Goal: Task Accomplishment & Management: Use online tool/utility

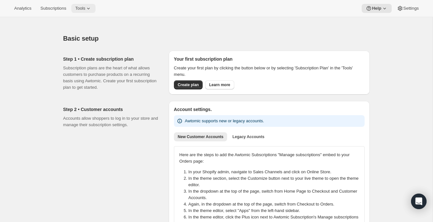
click at [82, 9] on span "Tools" at bounding box center [80, 8] width 10 height 5
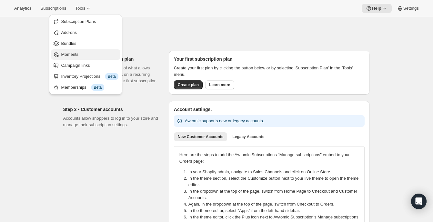
click at [73, 54] on span "Moments" at bounding box center [69, 54] width 17 height 5
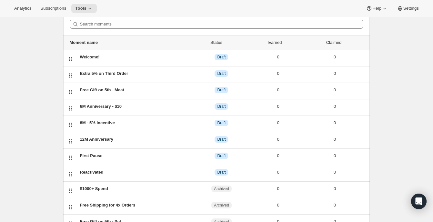
scroll to position [28, 0]
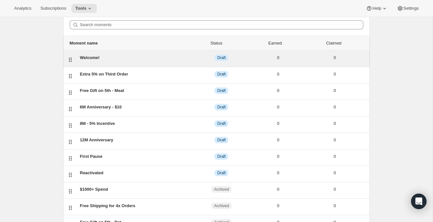
click at [90, 57] on div "Welcome!" at bounding box center [136, 57] width 113 height 6
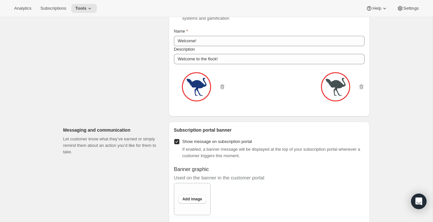
scroll to position [364, 0]
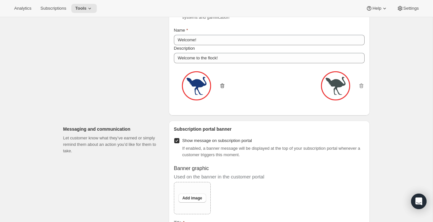
click at [222, 89] on icon "button" at bounding box center [222, 86] width 6 height 6
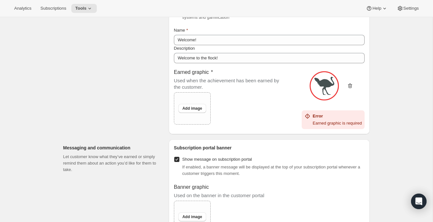
click at [347, 89] on icon "button" at bounding box center [350, 86] width 6 height 6
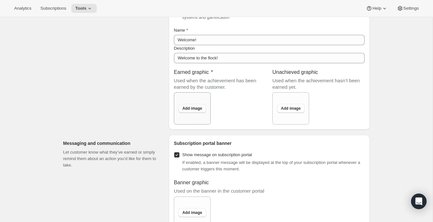
click at [192, 111] on span "Add image" at bounding box center [192, 108] width 20 height 5
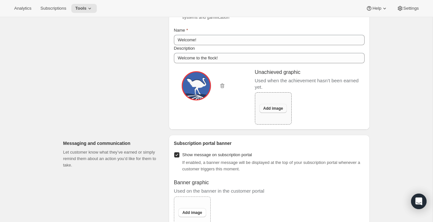
click at [271, 111] on span "Add image" at bounding box center [273, 108] width 20 height 5
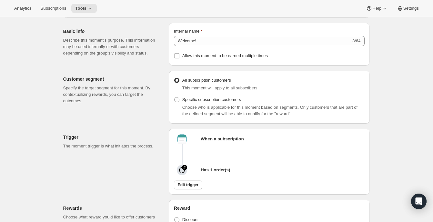
scroll to position [0, 0]
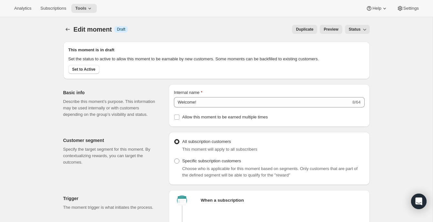
click at [328, 30] on span "Preview" at bounding box center [330, 29] width 15 height 5
click at [67, 29] on icon "Create moment" at bounding box center [67, 29] width 4 height 3
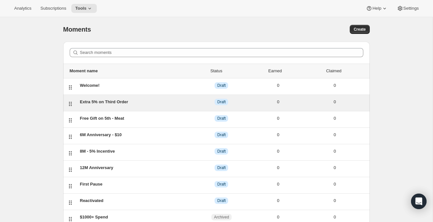
click at [134, 102] on div "Extra 5% on Third Order" at bounding box center [136, 102] width 113 height 6
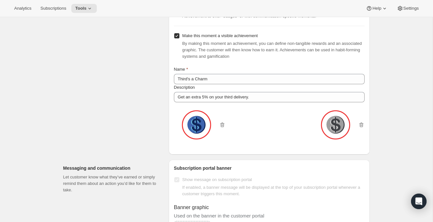
scroll to position [395, 0]
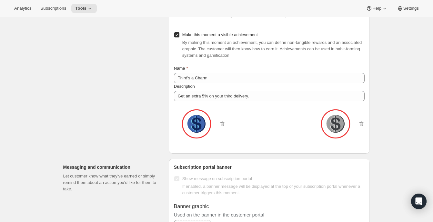
click at [226, 134] on div at bounding box center [269, 124] width 191 height 47
click at [223, 126] on icon "button" at bounding box center [222, 124] width 4 height 5
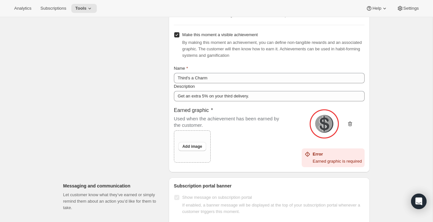
click at [347, 127] on icon "button" at bounding box center [350, 124] width 6 height 6
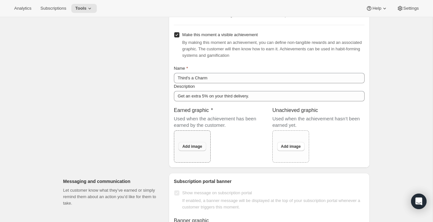
click at [198, 149] on span "Add image" at bounding box center [192, 146] width 20 height 5
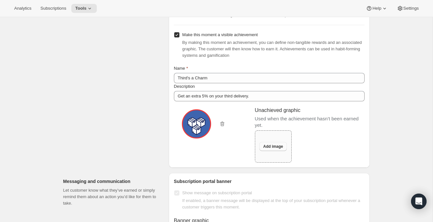
click at [276, 149] on span "Add image" at bounding box center [273, 146] width 20 height 5
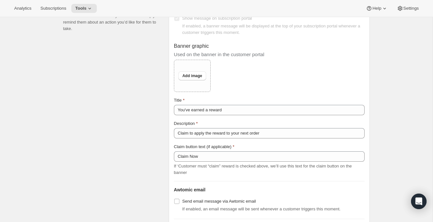
scroll to position [577, 0]
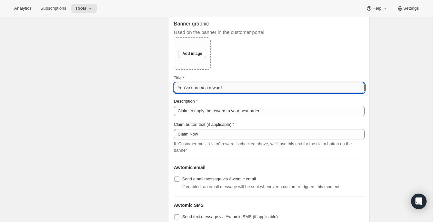
click at [233, 93] on input "You've earned a reward" at bounding box center [269, 88] width 191 height 10
type input "You've earned a reward!"
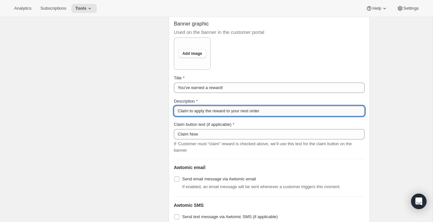
drag, startPoint x: 273, startPoint y: 123, endPoint x: 192, endPoint y: 122, distance: 80.3
click at [192, 116] on input "Claim to apply the reward to your next order" at bounding box center [269, 111] width 191 height 10
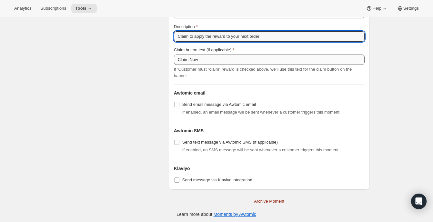
scroll to position [653, 0]
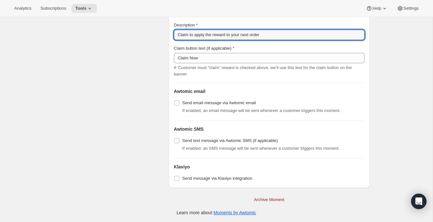
click at [194, 48] on div "Banner graphic Used on the banner in the customer portal Upload image Add image…" at bounding box center [269, 8] width 191 height 139
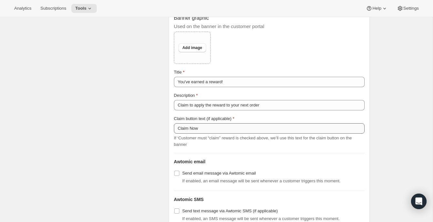
scroll to position [585, 0]
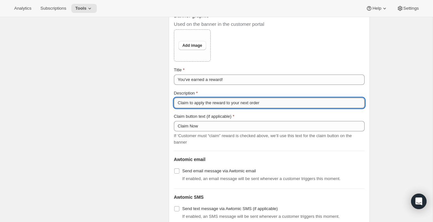
click at [273, 108] on input "Claim to apply the reward to your next order" at bounding box center [269, 103] width 191 height 10
type input "Claim to apply the reward to your next order."
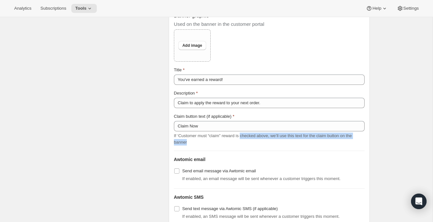
drag, startPoint x: 245, startPoint y: 145, endPoint x: 310, endPoint y: 149, distance: 65.0
click at [310, 145] on div "If ‘Customer must “claim” reward is checked above, we’ll use this text for the …" at bounding box center [269, 139] width 191 height 13
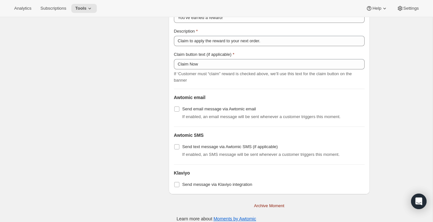
scroll to position [0, 0]
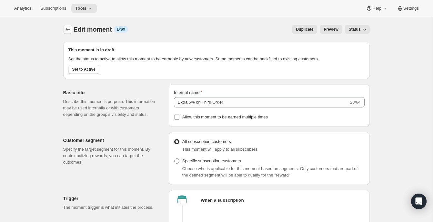
click at [66, 28] on icon "Create moment" at bounding box center [67, 29] width 6 height 6
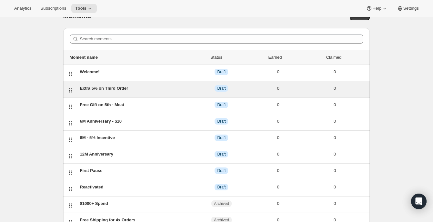
scroll to position [16, 0]
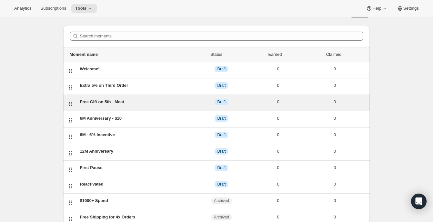
click at [149, 103] on div "Free Gift on 5th - Meat" at bounding box center [136, 102] width 113 height 6
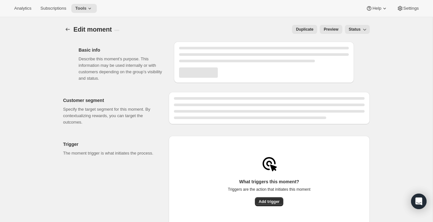
select select "subscribesTo"
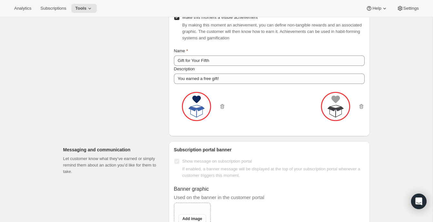
scroll to position [1112, 0]
click at [219, 109] on icon "button" at bounding box center [222, 106] width 6 height 6
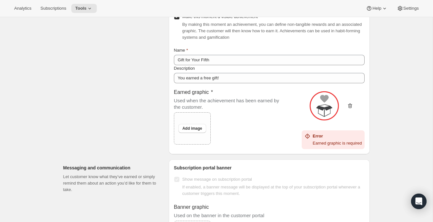
click at [348, 108] on icon "button" at bounding box center [350, 105] width 4 height 5
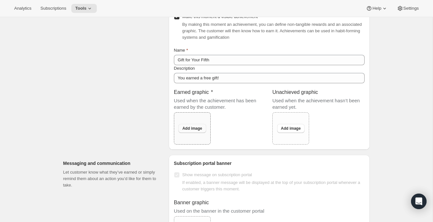
click at [192, 131] on span "Add image" at bounding box center [192, 128] width 20 height 5
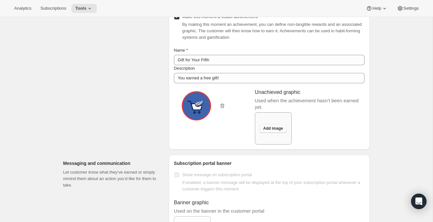
click at [277, 131] on span "Add image" at bounding box center [273, 128] width 20 height 5
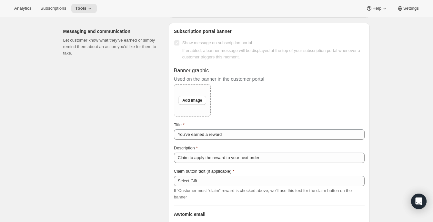
scroll to position [1268, 0]
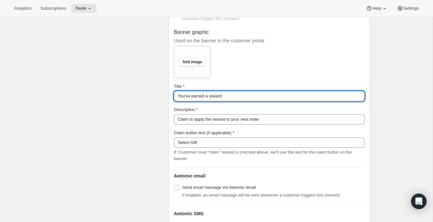
click at [237, 101] on input "You've earned a reward" at bounding box center [269, 96] width 191 height 10
click at [174, 98] on div "Title You've earned a reward" at bounding box center [269, 92] width 191 height 18
drag, startPoint x: 246, startPoint y: 107, endPoint x: 211, endPoint y: 103, distance: 35.4
click at [211, 101] on input "You've earned a reward" at bounding box center [269, 96] width 191 height 10
type input "You've earned a gift!"
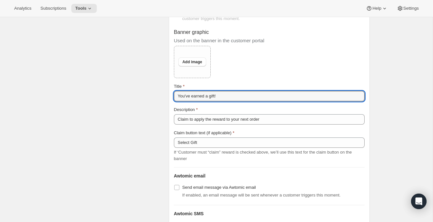
click at [123, 91] on div "Messaging and communication Let customer know what they’ve earned or simply rem…" at bounding box center [113, 129] width 100 height 288
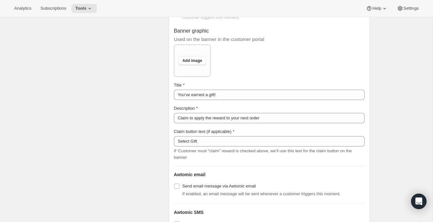
scroll to position [1280, 0]
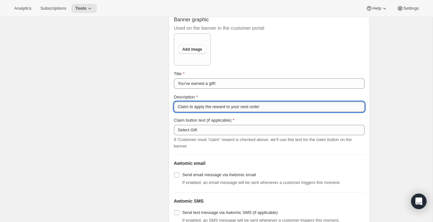
click at [279, 112] on input "Claim to apply the reward to your next order" at bounding box center [269, 107] width 191 height 10
drag, startPoint x: 194, startPoint y: 116, endPoint x: 228, endPoint y: 114, distance: 33.6
click at [228, 112] on input "Claim to apply the reward to your next order" at bounding box center [269, 107] width 191 height 10
click at [271, 112] on input "Claim to add your free item to your next order" at bounding box center [269, 107] width 191 height 10
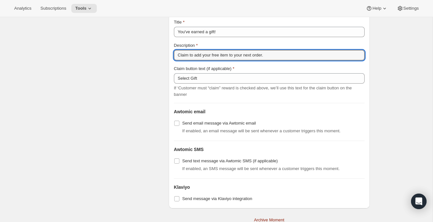
scroll to position [1359, 0]
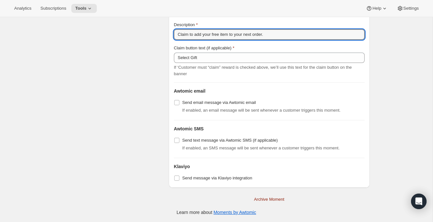
type input "Claim to add your free item to your next order."
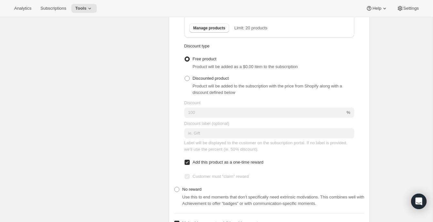
scroll to position [905, 0]
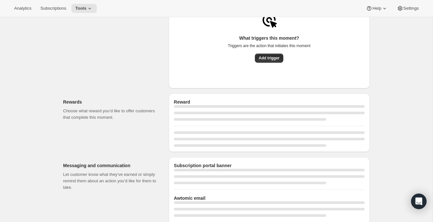
select select "subscribesTo"
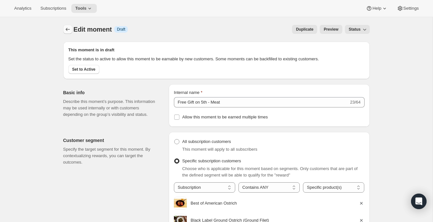
click at [66, 28] on icon "Create moment" at bounding box center [67, 29] width 6 height 6
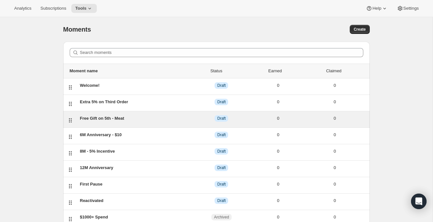
click at [95, 115] on div "Free Gift on 5th - Meat" at bounding box center [136, 118] width 113 height 6
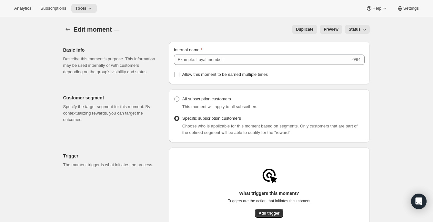
type input "Free Gift on 5th - Meat"
radio input "true"
checkbox input "true"
type input "Gift for Your Fifth"
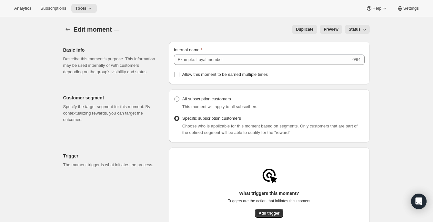
type input "You earned a free gift!"
checkbox input "true"
type input "You've earned a gift!"
type input "Claim to add your free item to your next order."
type input "Select Gift"
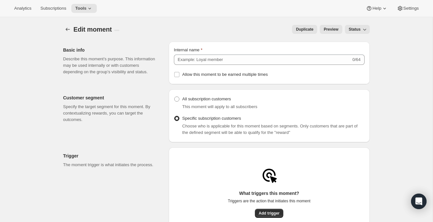
checkbox input "true"
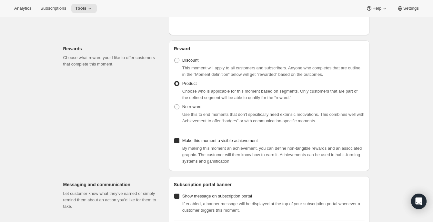
select select "subscribesTo"
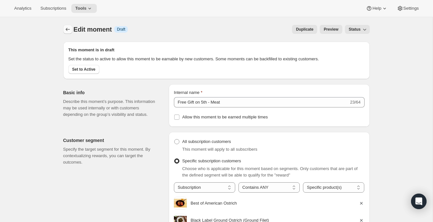
click at [66, 31] on icon "Create moment" at bounding box center [67, 29] width 6 height 6
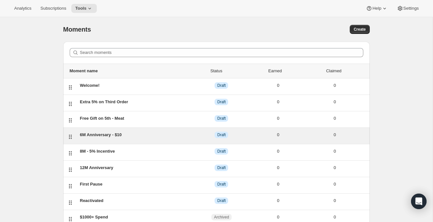
click at [182, 132] on div "6M Anniversary - $10" at bounding box center [136, 135] width 113 height 6
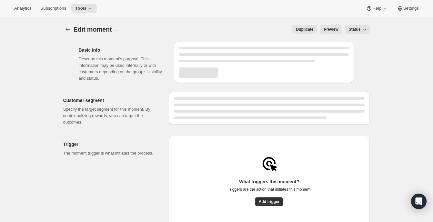
select select "FIXED_AMOUNT"
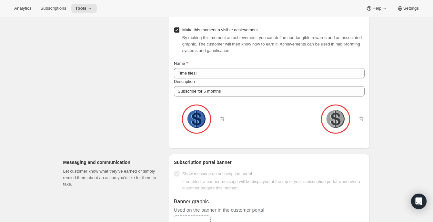
scroll to position [417, 0]
click at [222, 121] on icon "button" at bounding box center [222, 118] width 4 height 5
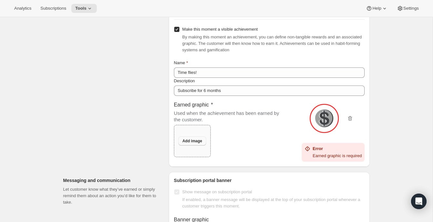
click at [187, 145] on button "Add image" at bounding box center [191, 140] width 27 height 9
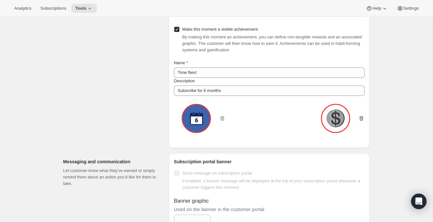
click at [361, 122] on icon "button" at bounding box center [361, 118] width 6 height 6
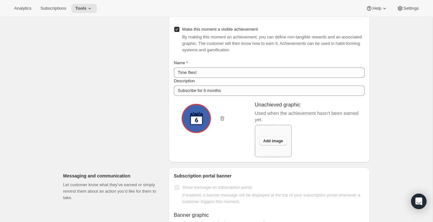
click at [267, 143] on span "Add image" at bounding box center [273, 140] width 20 height 5
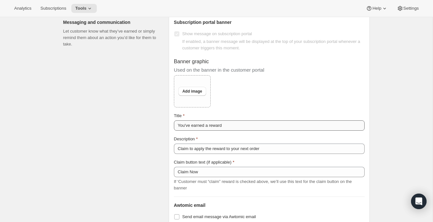
scroll to position [565, 0]
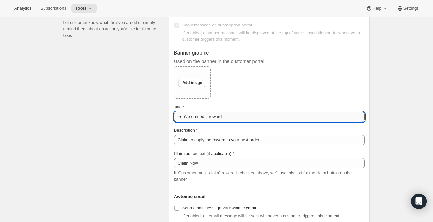
drag, startPoint x: 231, startPoint y: 128, endPoint x: 207, endPoint y: 126, distance: 23.9
click at [207, 122] on input "You've earned a reward" at bounding box center [269, 117] width 191 height 10
drag, startPoint x: 193, startPoint y: 125, endPoint x: 231, endPoint y: 125, distance: 38.7
click at [233, 122] on input "You've earned a reward" at bounding box center [269, 117] width 191 height 10
type input "You've unlocked $10!"
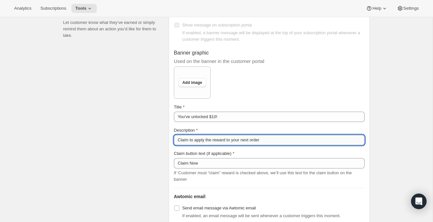
click at [271, 145] on input "Claim to apply the reward to your next order" at bounding box center [269, 140] width 191 height 10
drag, startPoint x: 214, startPoint y: 149, endPoint x: 267, endPoint y: 150, distance: 53.2
click at [267, 145] on input "Claim to apply the reward to your next order" at bounding box center [269, 140] width 191 height 10
drag, startPoint x: 273, startPoint y: 148, endPoint x: 215, endPoint y: 147, distance: 58.7
click at [215, 145] on input "Claim to apply the reward to your next order" at bounding box center [269, 140] width 191 height 10
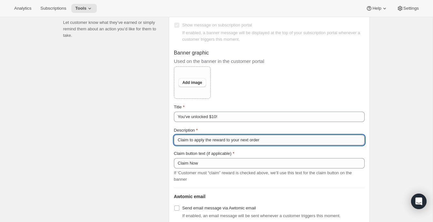
click at [306, 145] on input "Claim to apply the reward to your next order" at bounding box center [269, 140] width 191 height 10
click at [285, 145] on input "Claim to apply the reward to your next order" at bounding box center [269, 140] width 191 height 10
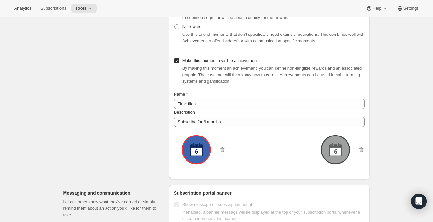
scroll to position [393, 0]
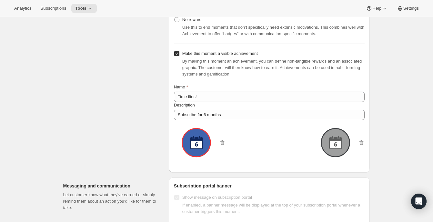
type input "Claim to apply the reward to your next order."
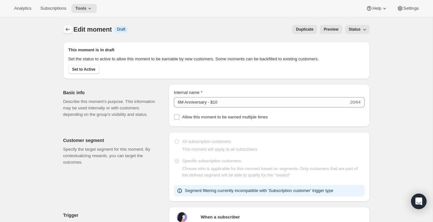
click at [67, 29] on icon "Create moment" at bounding box center [67, 29] width 6 height 6
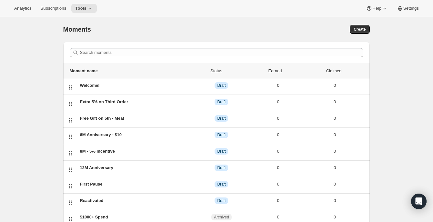
scroll to position [54, 0]
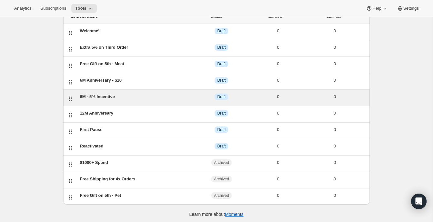
click at [129, 94] on div "8M - 5% Incentive" at bounding box center [136, 97] width 113 height 6
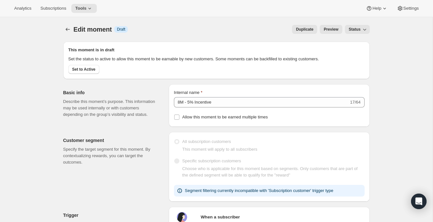
scroll to position [3, 0]
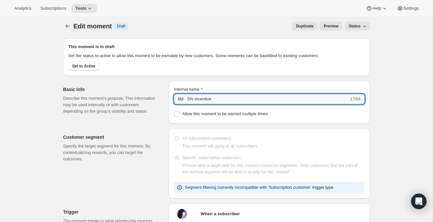
click at [180, 104] on input "8M - 5% Incentive" at bounding box center [261, 99] width 175 height 10
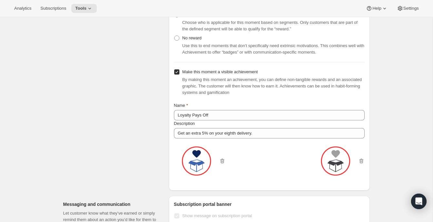
scroll to position [376, 0]
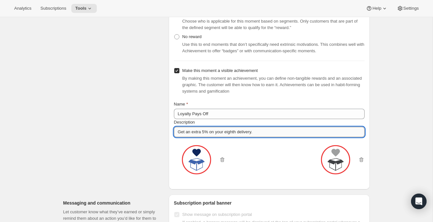
drag, startPoint x: 238, startPoint y: 140, endPoint x: 226, endPoint y: 140, distance: 12.6
click at [226, 137] on input "Get an extra 5% on your eighth delivery." at bounding box center [269, 132] width 191 height 10
click at [241, 153] on div at bounding box center [269, 160] width 191 height 47
drag, startPoint x: 226, startPoint y: 139, endPoint x: 238, endPoint y: 139, distance: 11.9
click at [238, 137] on input "Get an extra 5% on your eighth delivery." at bounding box center [269, 132] width 191 height 10
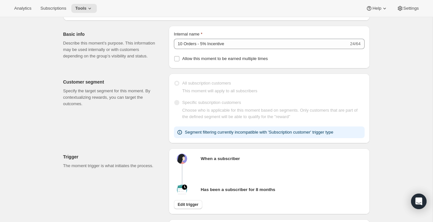
scroll to position [21, 0]
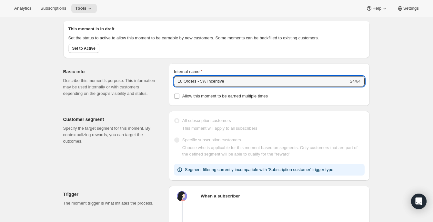
drag, startPoint x: 197, startPoint y: 87, endPoint x: 161, endPoint y: 87, distance: 36.1
click at [161, 87] on div "Basic info Describe this moment’s purpose. This information may be used interna…" at bounding box center [213, 82] width 311 height 48
type input "8 Orders - 5% Incentive"
click at [113, 97] on p "Describe this moment’s purpose. This information may be used internally or with…" at bounding box center [110, 86] width 95 height 19
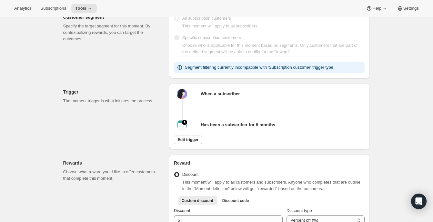
scroll to position [96, 0]
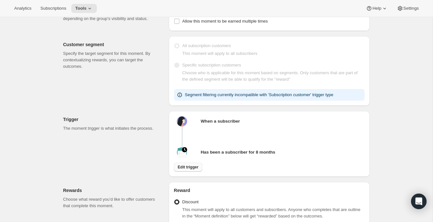
click at [185, 170] on span "Edit trigger" at bounding box center [188, 166] width 21 height 5
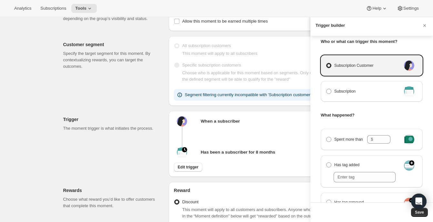
scroll to position [14, 0]
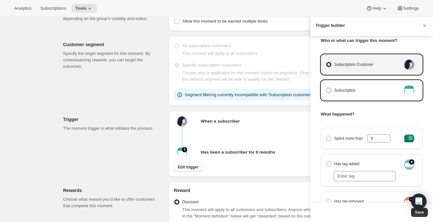
click at [337, 92] on span "Subscription" at bounding box center [344, 90] width 21 height 6
click at [326, 88] on input "Subscription" at bounding box center [326, 88] width 0 height 0
radio input "true"
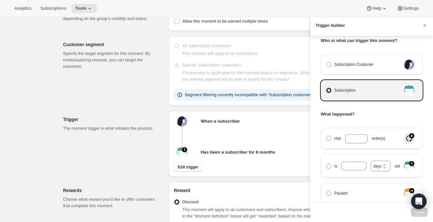
scroll to position [49, 0]
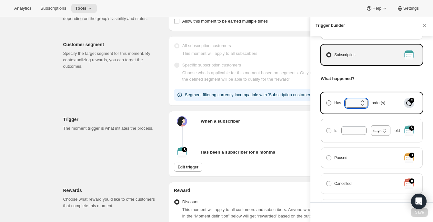
click at [356, 105] on input "Has order(s)" at bounding box center [351, 103] width 13 height 8
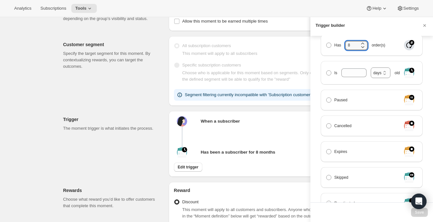
scroll to position [108, 0]
type input "8"
click at [317, 81] on div "Who or what can trigger this moment? Subscription Customer Subscription What ha…" at bounding box center [371, 119] width 123 height 166
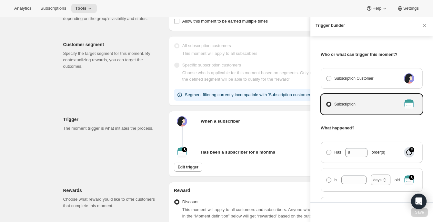
scroll to position [64, 0]
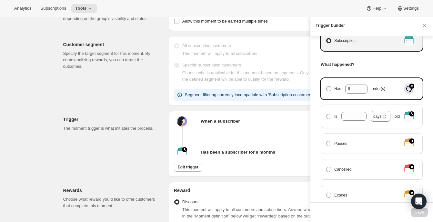
click at [328, 90] on span "Manage moment triggers" at bounding box center [328, 88] width 5 height 5
click at [326, 86] on input "Has 8 order(s)" at bounding box center [326, 86] width 0 height 0
radio input "true"
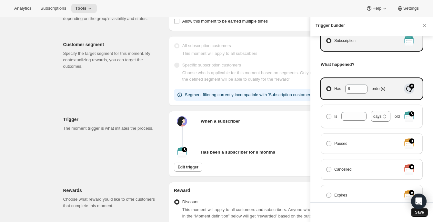
click at [415, 215] on button "Save" at bounding box center [419, 212] width 17 height 9
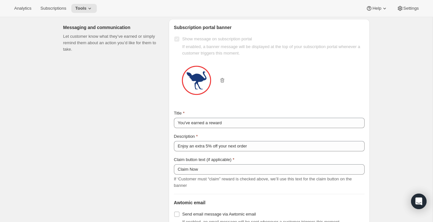
scroll to position [551, 0]
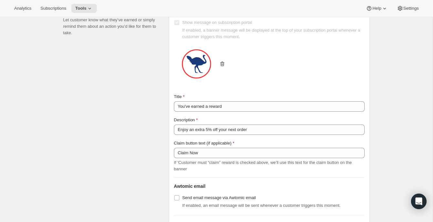
click at [222, 67] on icon "button" at bounding box center [222, 64] width 6 height 6
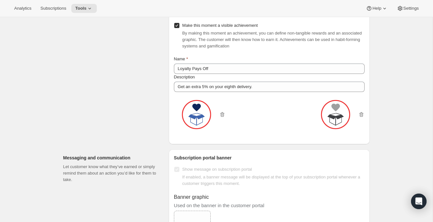
scroll to position [405, 0]
click at [221, 117] on icon "button" at bounding box center [222, 114] width 6 height 6
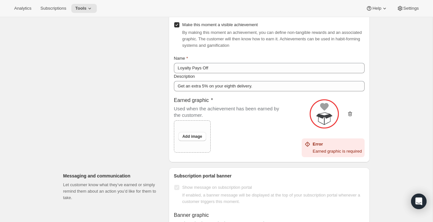
click at [350, 115] on icon "button" at bounding box center [350, 114] width 1 height 2
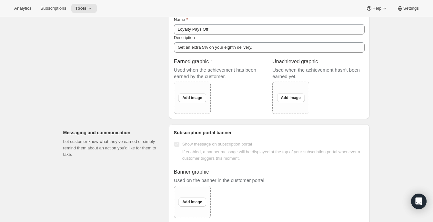
scroll to position [466, 0]
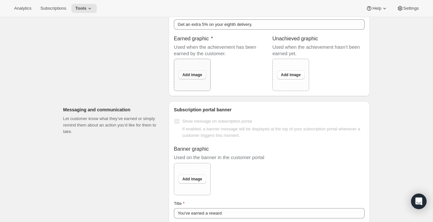
click at [192, 79] on button "Add image" at bounding box center [191, 74] width 27 height 9
click at [191, 83] on div "Add image" at bounding box center [192, 74] width 36 height 17
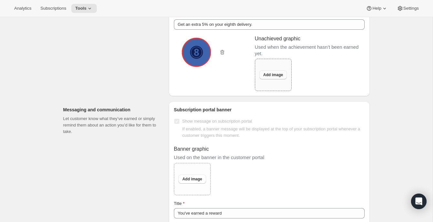
click at [271, 77] on span "Add image" at bounding box center [273, 74] width 20 height 5
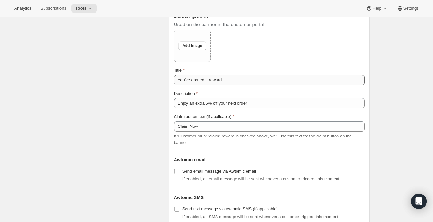
scroll to position [590, 0]
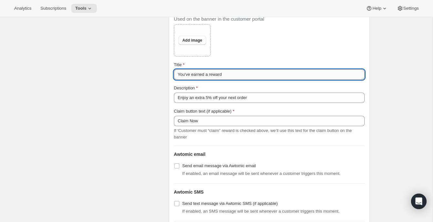
click at [229, 80] on input "You've earned a reward" at bounding box center [269, 74] width 191 height 10
type input "You've earned a reward!"
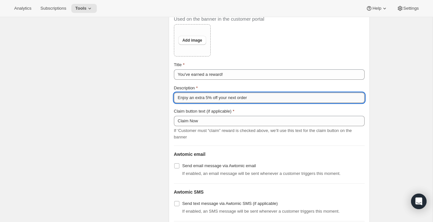
click at [267, 102] on input "Enjoy an extra 5% off your next order" at bounding box center [269, 98] width 191 height 10
click at [265, 103] on input "Enjoy an extra 5% off your next order" at bounding box center [269, 98] width 191 height 10
click at [262, 103] on input "Enjoy an extra 5% off your next order" at bounding box center [269, 98] width 191 height 10
type input "Enjoy an extra 5% off your next order."
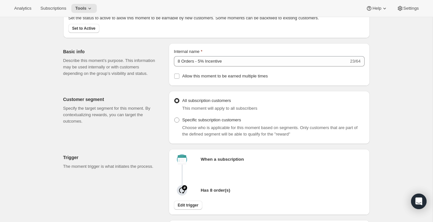
scroll to position [0, 0]
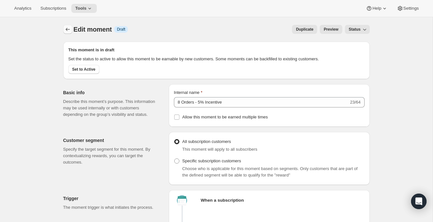
click at [68, 30] on icon "Create moment" at bounding box center [67, 29] width 6 height 6
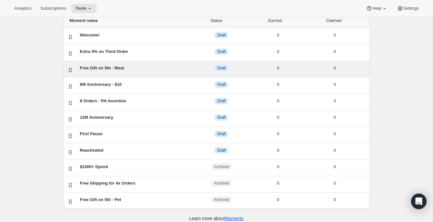
scroll to position [51, 0]
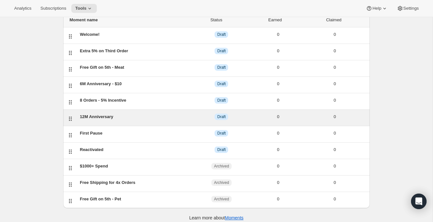
click at [142, 116] on div "12M Anniversary" at bounding box center [136, 116] width 113 height 6
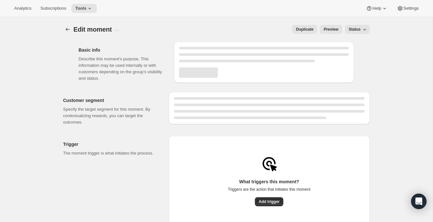
select select "FIXED_AMOUNT"
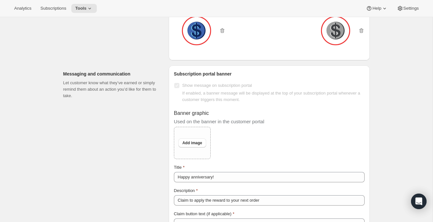
scroll to position [504, 0]
click at [222, 34] on icon "button" at bounding box center [222, 31] width 6 height 6
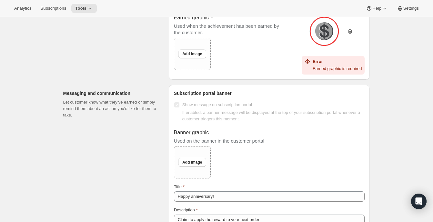
click at [348, 34] on icon "button" at bounding box center [350, 31] width 6 height 6
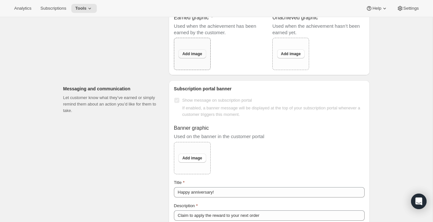
click at [193, 58] on button "Add image" at bounding box center [191, 53] width 27 height 9
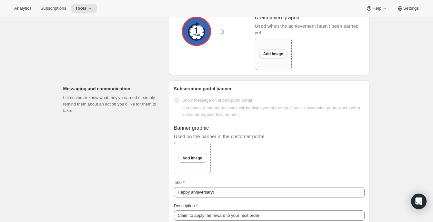
click at [276, 56] on span "Add image" at bounding box center [273, 53] width 20 height 5
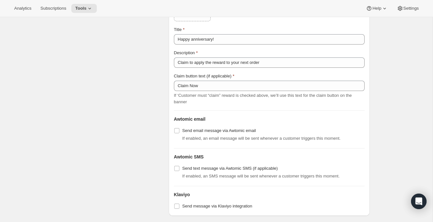
scroll to position [635, 0]
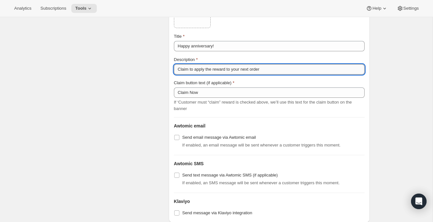
drag, startPoint x: 195, startPoint y: 78, endPoint x: 245, endPoint y: 78, distance: 50.3
click at [245, 74] on input "Claim to apply the reward to your next order" at bounding box center [269, 69] width 191 height 10
click at [270, 74] on input "Claim to apply the reward to your next order" at bounding box center [269, 69] width 191 height 10
drag, startPoint x: 270, startPoint y: 78, endPoint x: 196, endPoint y: 78, distance: 73.5
click at [196, 74] on input "Claim to apply the reward to your next order" at bounding box center [269, 69] width 191 height 10
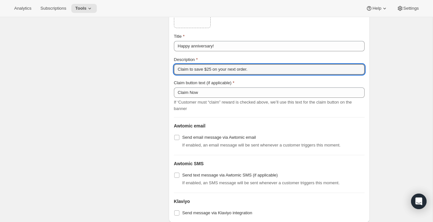
type input "Claim to save $25 on your next order."
click at [112, 81] on div "Messaging and communication Let customer know what they’ve earned or simply rem…" at bounding box center [113, 79] width 100 height 288
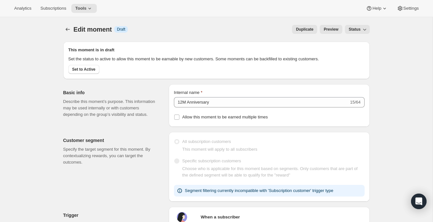
scroll to position [0, 0]
click at [66, 25] on button "Create moment" at bounding box center [67, 29] width 9 height 9
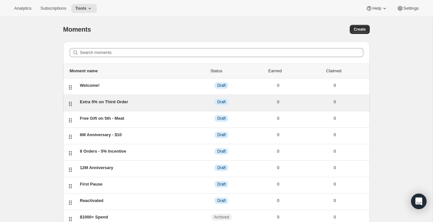
scroll to position [54, 0]
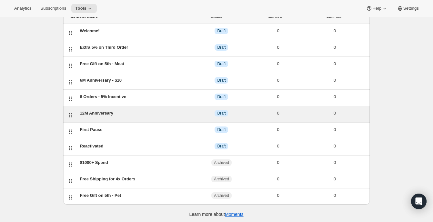
click at [104, 114] on div "12M Anniversary" at bounding box center [136, 113] width 113 height 6
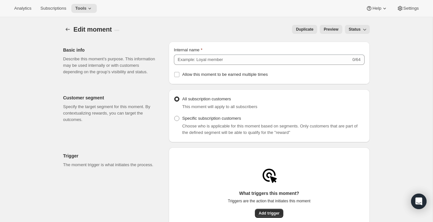
type input "12M Anniversary"
type input "25"
select select "FIXED_AMOUNT"
checkbox input "true"
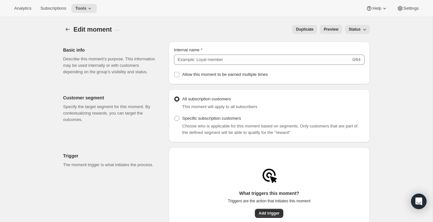
type input "Happy Anniversary"
type input "It's been a great year!"
checkbox input "true"
type input "Happy anniversary!"
type input "Claim to save $25 on your next order."
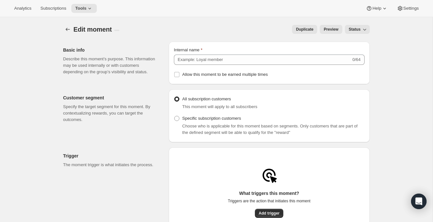
type input "Claim Now"
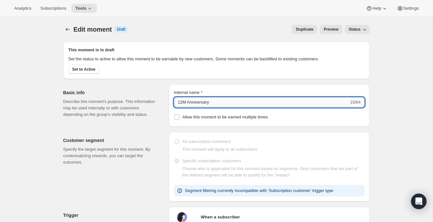
click at [217, 106] on input "12M Anniversary" at bounding box center [261, 102] width 175 height 10
type input "12M Anniversary - $25"
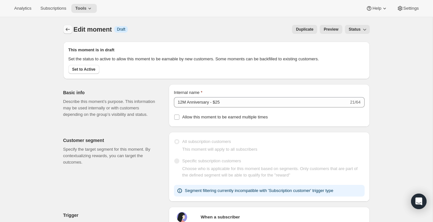
click at [65, 26] on icon "Create moment" at bounding box center [67, 29] width 6 height 6
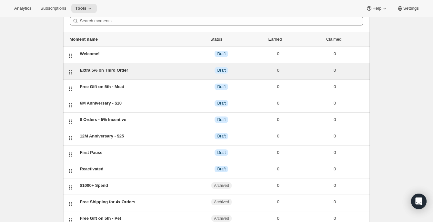
scroll to position [54, 0]
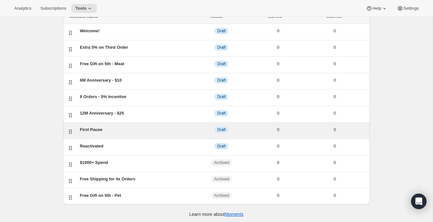
click at [84, 127] on div "First Pause" at bounding box center [136, 129] width 113 height 6
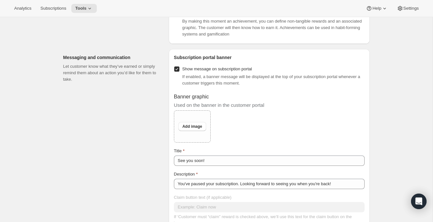
scroll to position [357, 0]
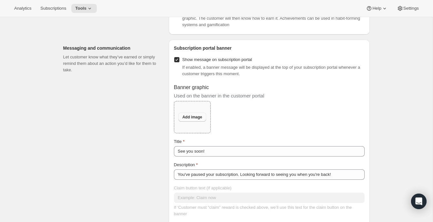
click at [191, 120] on span "Add image" at bounding box center [192, 116] width 20 height 5
type input "C:\fakepath\pause (2).png"
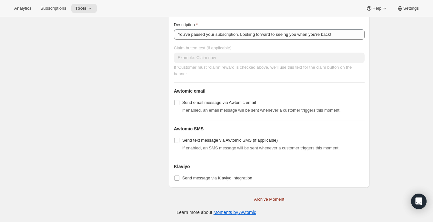
scroll to position [0, 0]
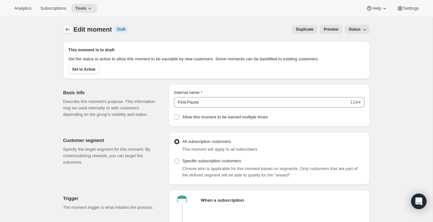
click at [68, 28] on icon "Create moment" at bounding box center [67, 29] width 6 height 6
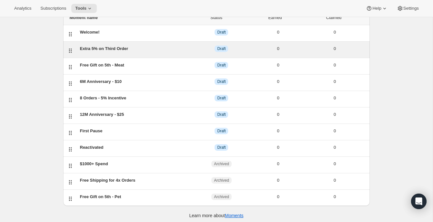
scroll to position [54, 0]
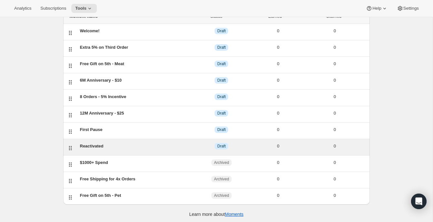
click at [124, 144] on div "Reactivated" at bounding box center [136, 146] width 113 height 6
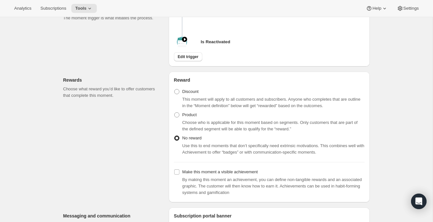
scroll to position [190, 0]
click at [186, 59] on span "Edit trigger" at bounding box center [188, 56] width 21 height 5
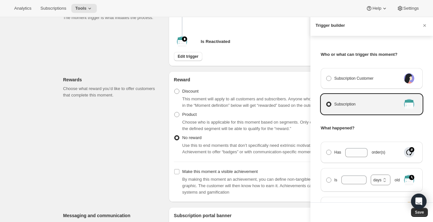
click at [132, 72] on div at bounding box center [216, 111] width 433 height 222
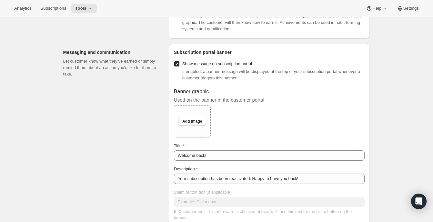
scroll to position [365, 0]
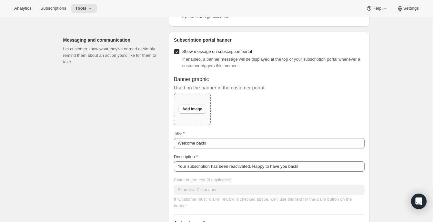
click at [191, 113] on div "Add image" at bounding box center [192, 109] width 36 height 17
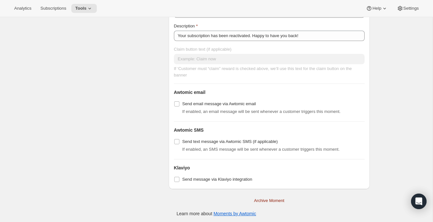
scroll to position [497, 0]
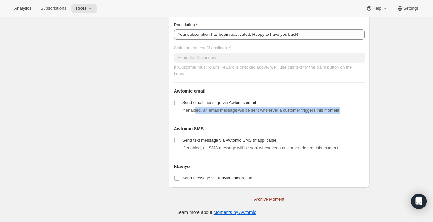
drag, startPoint x: 196, startPoint y: 113, endPoint x: 352, endPoint y: 113, distance: 156.1
click at [352, 113] on div "If enabled, an email message will be sent whenever a customer triggers this mom…" at bounding box center [273, 110] width 182 height 6
drag, startPoint x: 302, startPoint y: 112, endPoint x: 369, endPoint y: 113, distance: 67.1
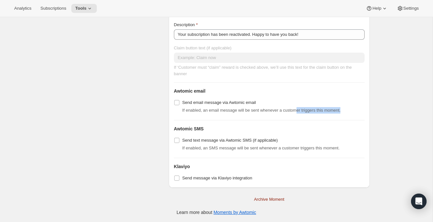
drag, startPoint x: 237, startPoint y: 110, endPoint x: 340, endPoint y: 107, distance: 103.2
click at [340, 107] on div "Send email message via Awtomic email If enabled, an email message will be sent …" at bounding box center [269, 105] width 191 height 15
click at [340, 107] on div "If enabled, an email message will be sent whenever a customer triggers this mom…" at bounding box center [273, 110] width 182 height 6
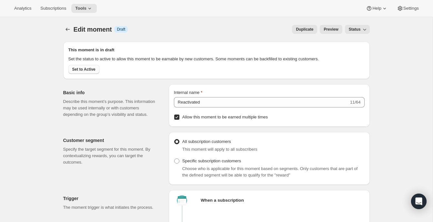
click at [81, 72] on span "Set to Active" at bounding box center [83, 69] width 23 height 5
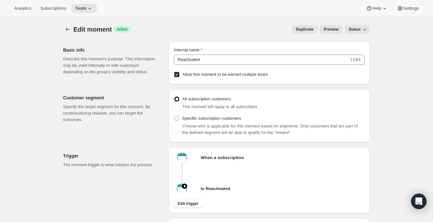
click at [339, 30] on button "Preview" at bounding box center [331, 29] width 22 height 9
click at [64, 29] on icon "Create moment" at bounding box center [67, 29] width 6 height 6
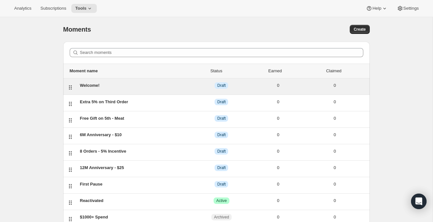
click at [89, 86] on div "Welcome!" at bounding box center [136, 85] width 113 height 6
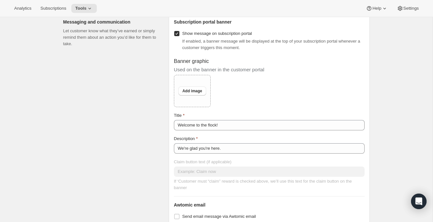
scroll to position [472, 0]
click at [193, 93] on span "Add image" at bounding box center [192, 90] width 20 height 5
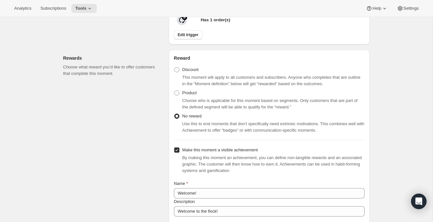
scroll to position [0, 0]
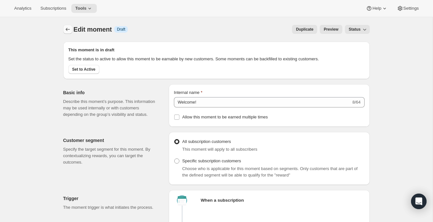
click at [66, 28] on icon "Create moment" at bounding box center [67, 29] width 6 height 6
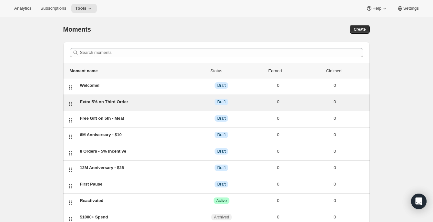
click at [121, 104] on div "Extra 5% on Third Order" at bounding box center [136, 102] width 113 height 6
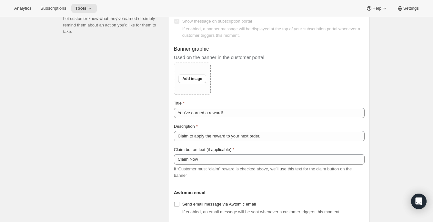
scroll to position [556, 0]
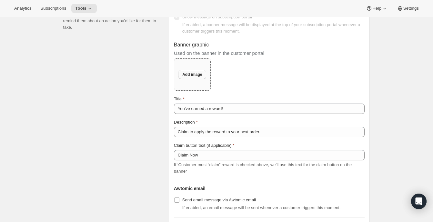
click at [192, 79] on button "Add image" at bounding box center [191, 74] width 27 height 9
type input "C:\fakepath\3rd order (2).png"
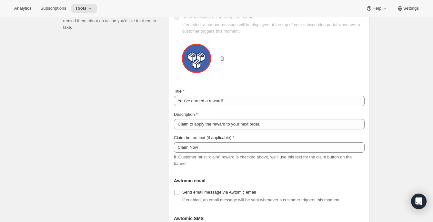
scroll to position [0, 0]
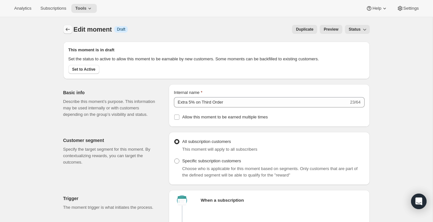
click at [66, 30] on icon "Create moment" at bounding box center [67, 29] width 6 height 6
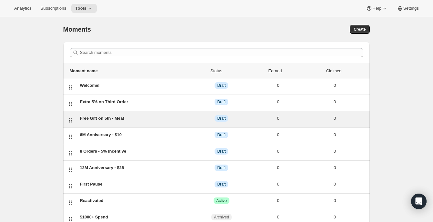
click at [113, 115] on div "Free Gift on 5th - Meat" at bounding box center [136, 118] width 113 height 6
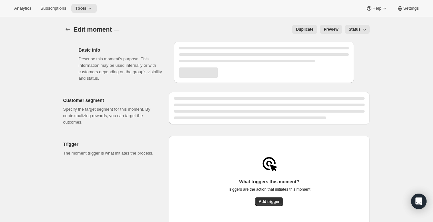
select select "subscribesTo"
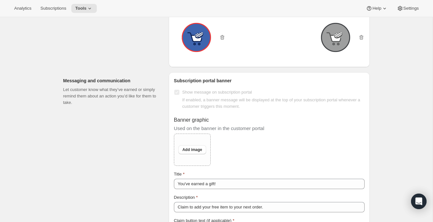
scroll to position [1190, 0]
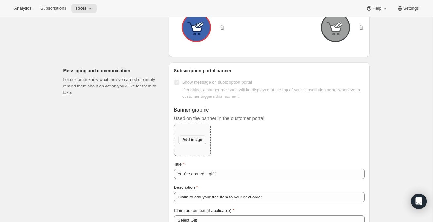
click at [185, 142] on span "Add image" at bounding box center [192, 139] width 20 height 5
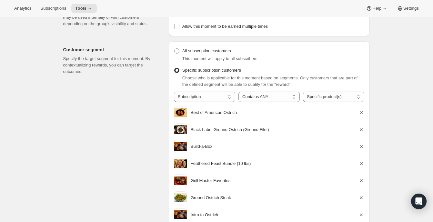
scroll to position [0, 0]
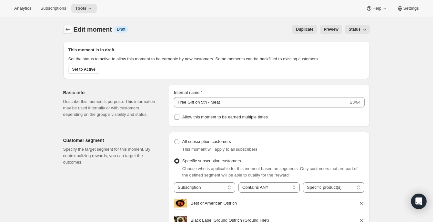
click at [67, 28] on icon "Create moment" at bounding box center [67, 29] width 6 height 6
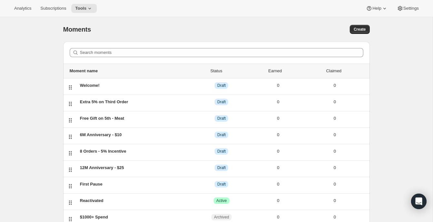
scroll to position [45, 0]
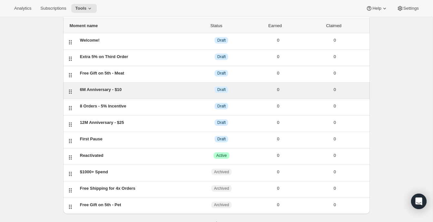
click at [139, 88] on div "6M Anniversary - $10" at bounding box center [136, 89] width 113 height 6
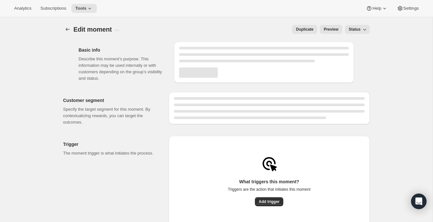
select select "FIXED_AMOUNT"
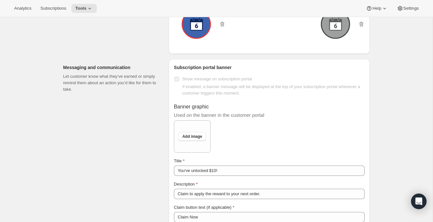
scroll to position [515, 0]
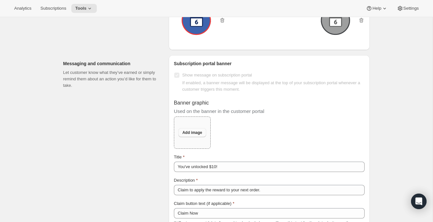
click at [185, 137] on button "Add image" at bounding box center [191, 132] width 27 height 9
type input "C:\fakepath\6 months (2).png"
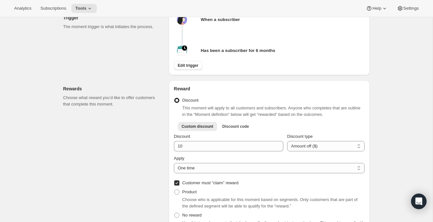
scroll to position [0, 0]
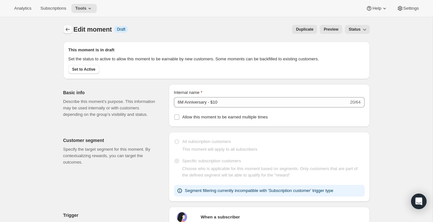
click at [66, 29] on icon "Create moment" at bounding box center [67, 29] width 4 height 3
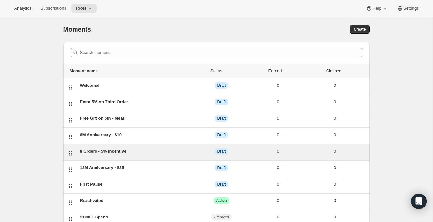
click at [150, 152] on div "8 Orders - 5% Incentive" at bounding box center [136, 151] width 113 height 6
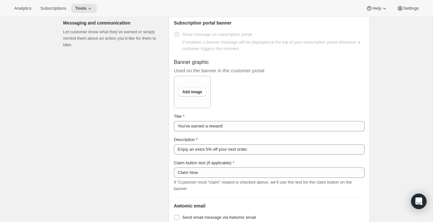
scroll to position [548, 0]
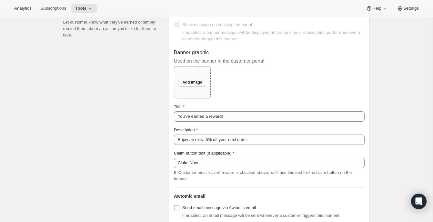
click at [189, 87] on button "Add image" at bounding box center [191, 82] width 27 height 9
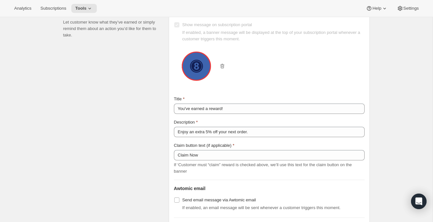
scroll to position [0, 0]
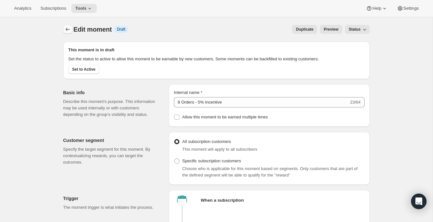
click at [69, 30] on icon "Create moment" at bounding box center [67, 29] width 6 height 6
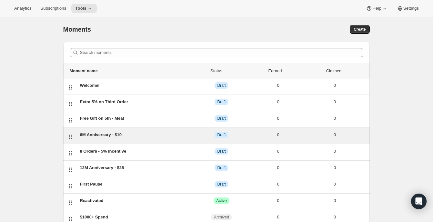
scroll to position [54, 0]
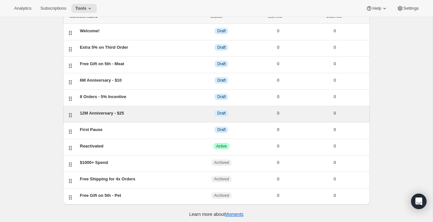
click at [115, 114] on div "12M Anniversary - $25" at bounding box center [136, 113] width 113 height 6
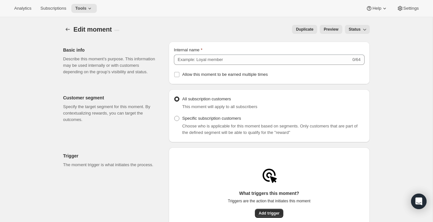
type input "12M Anniversary - $25"
type input "25"
select select "FIXED_AMOUNT"
checkbox input "true"
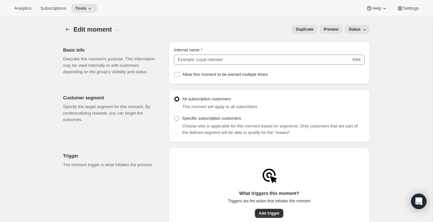
type input "Happy Anniversary"
type input "It's been a great year!"
checkbox input "true"
type input "Happy anniversary!"
type input "Claim to save $25 on your next order."
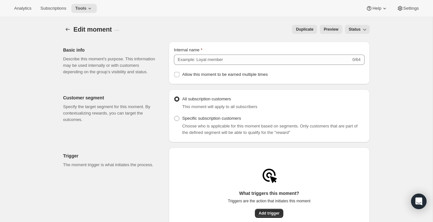
type input "Claim Now"
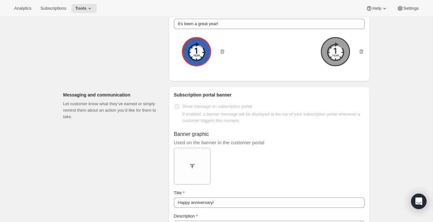
scroll to position [492, 0]
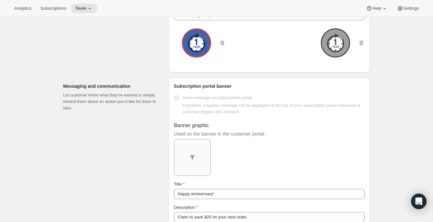
click at [192, 154] on div at bounding box center [192, 157] width 37 height 37
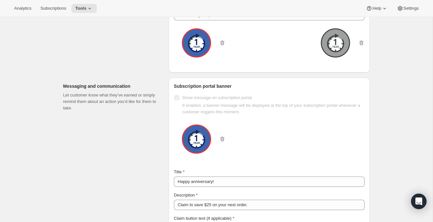
scroll to position [0, 0]
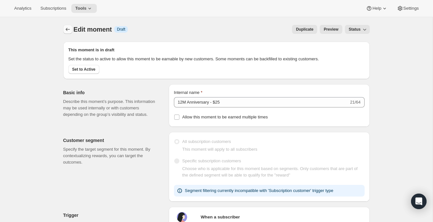
click at [68, 30] on icon "Create moment" at bounding box center [67, 29] width 6 height 6
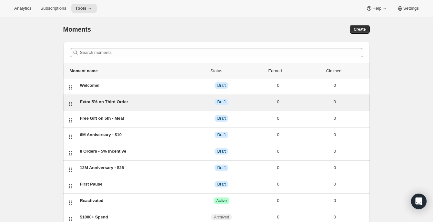
scroll to position [54, 0]
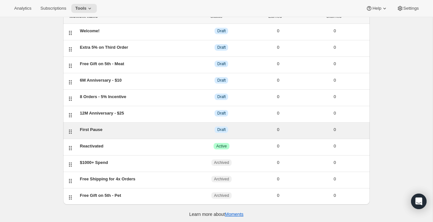
click at [90, 128] on div "First Pause" at bounding box center [136, 129] width 113 height 6
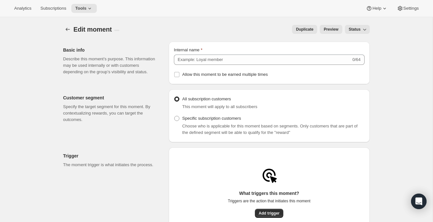
type input "First Pause"
radio input "false"
radio input "true"
checkbox input "true"
type input "See you soon!"
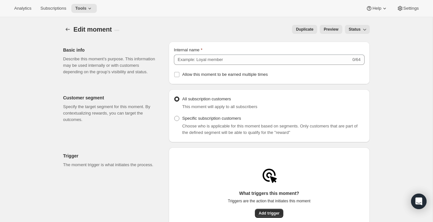
type input "You've paused your subscription. Looking forward to seeing you when you're back!"
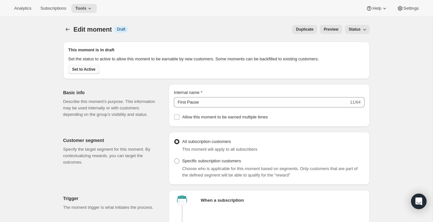
click at [82, 72] on span "Set to Active" at bounding box center [83, 69] width 23 height 5
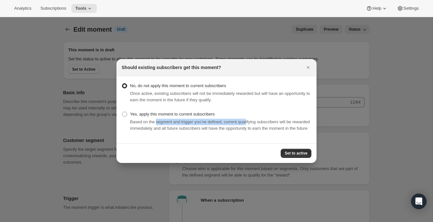
drag, startPoint x: 157, startPoint y: 117, endPoint x: 252, endPoint y: 120, distance: 95.2
click at [252, 120] on span "Based on the segment and trigger you’ve defined, current qualifying subscribers…" at bounding box center [220, 124] width 180 height 11
click at [296, 156] on span "Set to active" at bounding box center [295, 153] width 23 height 5
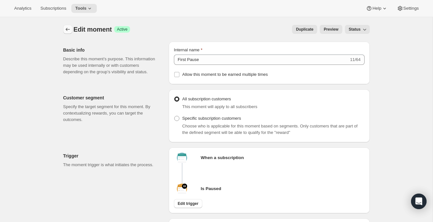
click at [69, 26] on icon "Create moment" at bounding box center [67, 29] width 6 height 6
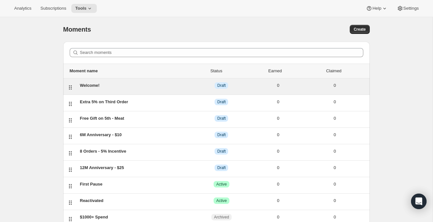
click at [166, 88] on div "Welcome!" at bounding box center [136, 85] width 113 height 6
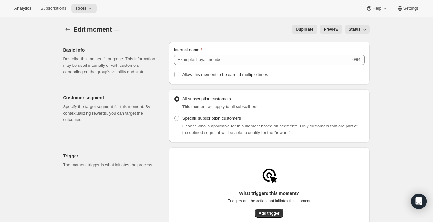
type input "Welcome!"
radio input "false"
radio input "true"
checkbox input "true"
type input "Welcome!"
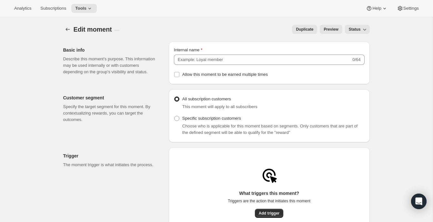
type input "Welcome to the flock!"
checkbox input "true"
type input "Welcome to the flock!"
type input "We're glad you're here."
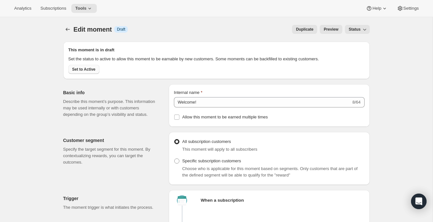
click at [84, 72] on span "Set to Active" at bounding box center [83, 69] width 23 height 5
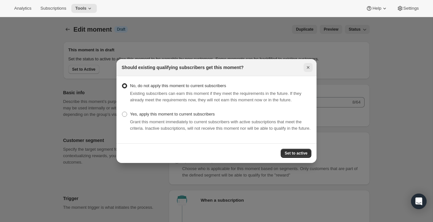
click at [308, 66] on icon "Close" at bounding box center [308, 67] width 3 height 3
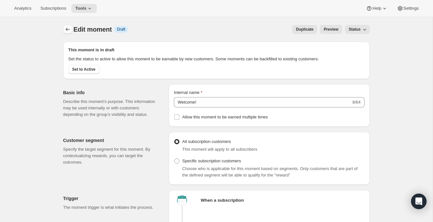
click at [67, 30] on icon "Create moment" at bounding box center [67, 29] width 4 height 3
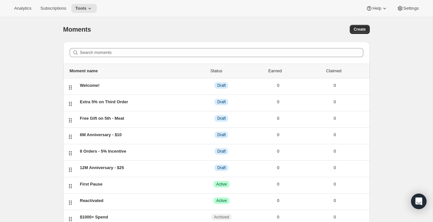
click at [26, 43] on div "Moments. This page is ready Moments Create Search moments Moment name Status Ea…" at bounding box center [216, 147] width 432 height 261
click at [28, 52] on div "Moments. This page is ready Moments Create Search moments Moment name Status Ea…" at bounding box center [216, 147] width 432 height 261
